Goal: Task Accomplishment & Management: Complete application form

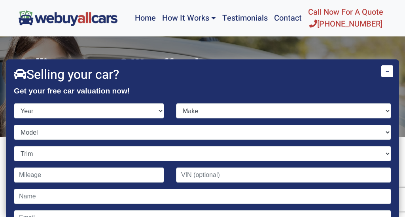
scroll to position [39, 0]
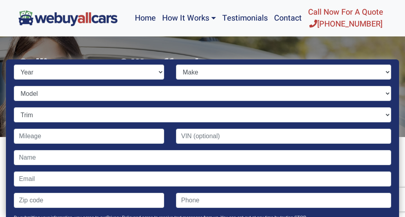
select select "2002"
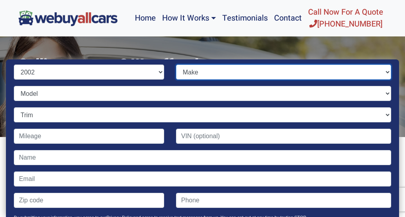
click at [210, 72] on select "Make Acura Aston [PERSON_NAME] Audi Bentley BMW Buick Cadillac Chevrolet Chrysl…" at bounding box center [283, 71] width 215 height 15
select select "Toyota"
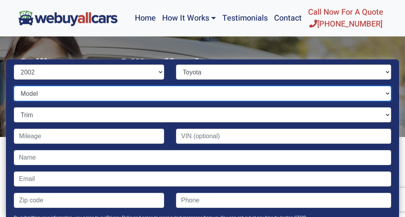
click at [67, 95] on select "Model 4Runner Avalon Camry Camry Solara Celica Corolla ECHO Highlander Land Cru…" at bounding box center [202, 93] width 377 height 15
select select "Camry"
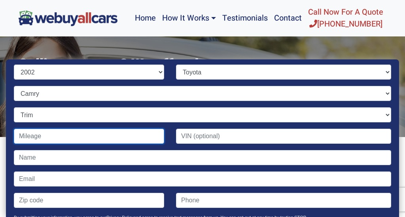
click at [63, 138] on input "Contact form" at bounding box center [89, 136] width 150 height 15
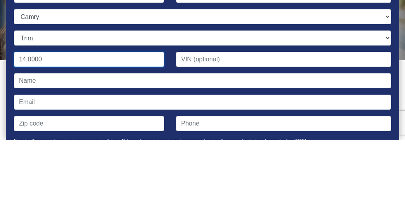
type input "140,000"
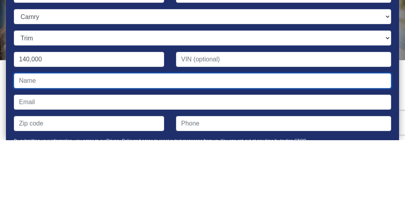
click at [56, 150] on input "Contact form" at bounding box center [202, 157] width 377 height 15
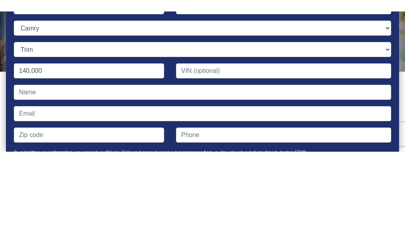
scroll to position [77, 0]
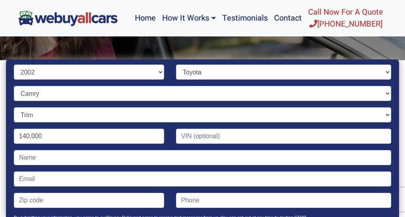
type input "06611"
type input "[EMAIL_ADDRESS][DOMAIN_NAME]"
type input "[PERSON_NAME]"
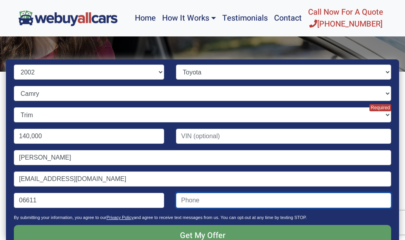
click at [213, 201] on input "Contact form" at bounding box center [283, 200] width 215 height 15
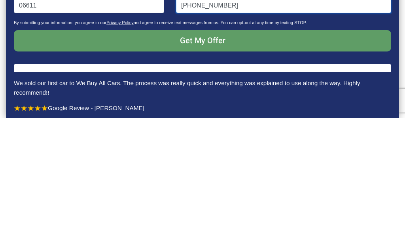
scroll to position [111, 0]
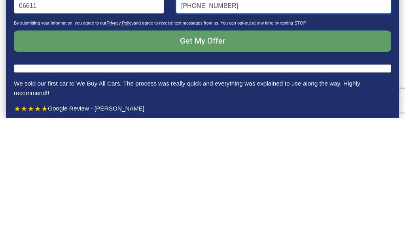
type input "[PHONE_NUMBER]"
click at [206, 152] on input "Get My Offer" at bounding box center [202, 162] width 377 height 21
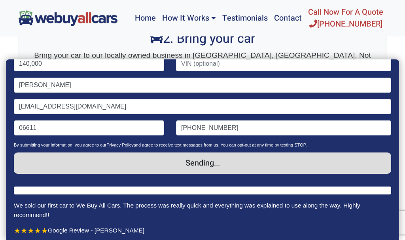
scroll to position [97, 0]
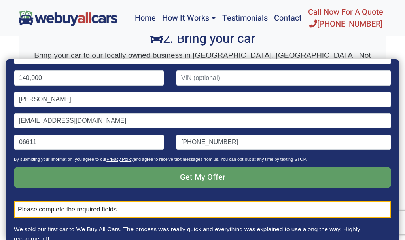
click at [218, 178] on input "Get My Offer" at bounding box center [202, 177] width 377 height 21
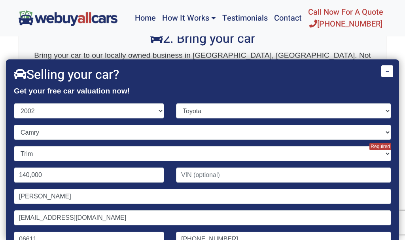
scroll to position [0, 0]
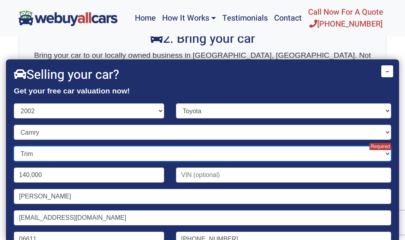
click at [63, 153] on select "Trim LE 4dr Sedan (2.4L 4cyl) LE V6 4dr Sedan (3.0L 6cyl) SE 4dr Sedan (2.4L 4c…" at bounding box center [202, 153] width 377 height 15
select select "LE 4dr Sedan (2.4L 4cyl)"
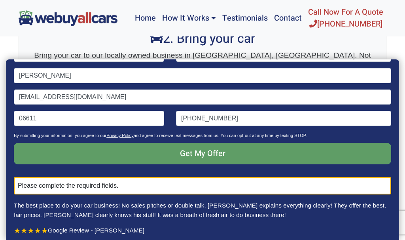
click at [203, 155] on input "Get My Offer" at bounding box center [202, 153] width 377 height 21
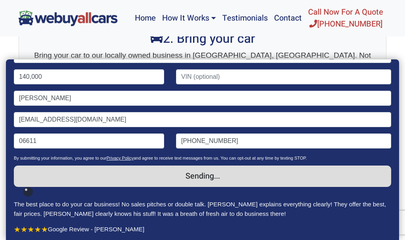
scroll to position [97, 0]
